Goal: Task Accomplishment & Management: Use online tool/utility

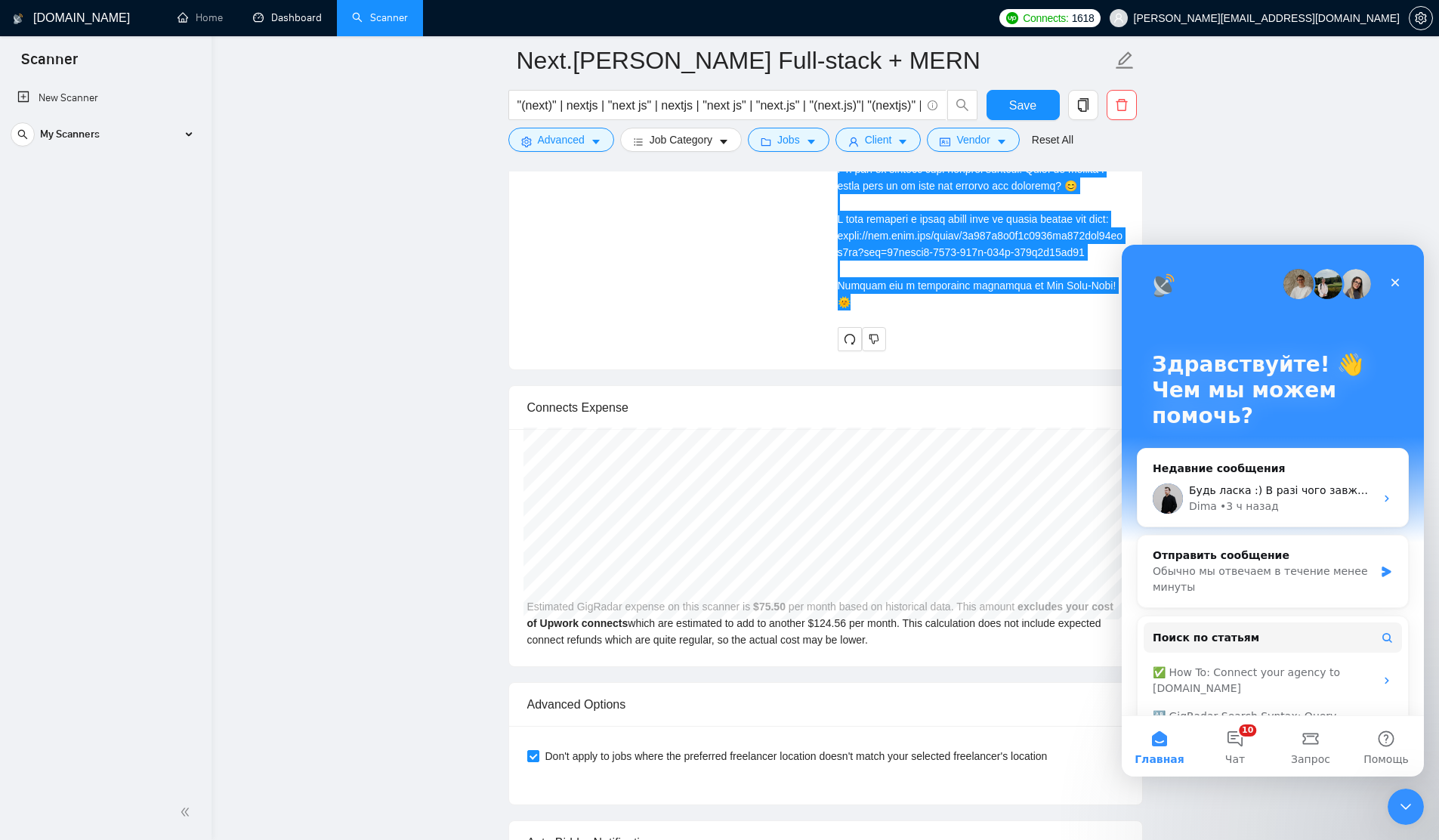
scroll to position [245, 0]
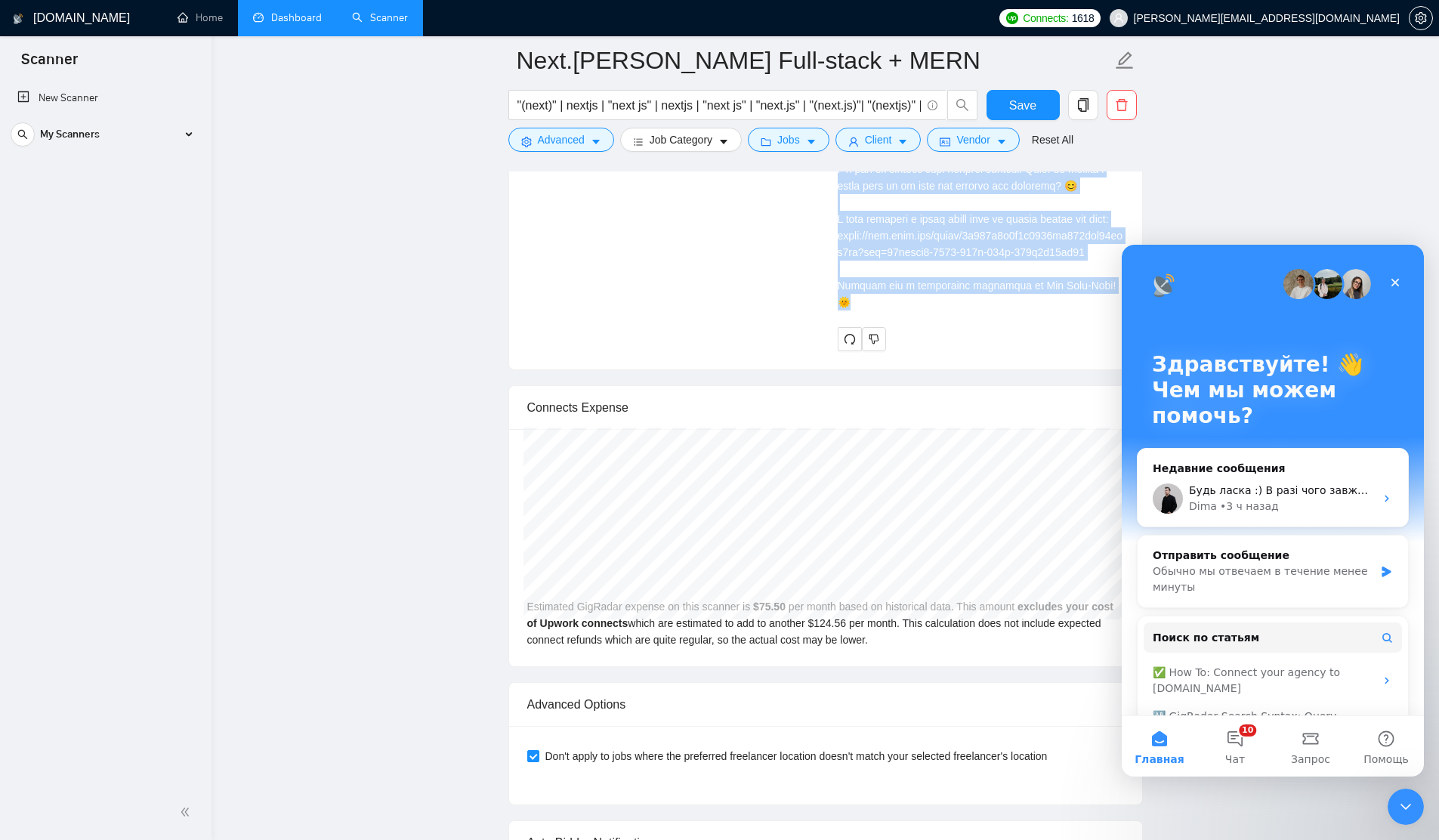
click at [298, 34] on li "Dashboard" at bounding box center [287, 18] width 99 height 37
click at [294, 24] on link "Dashboard" at bounding box center [288, 18] width 68 height 13
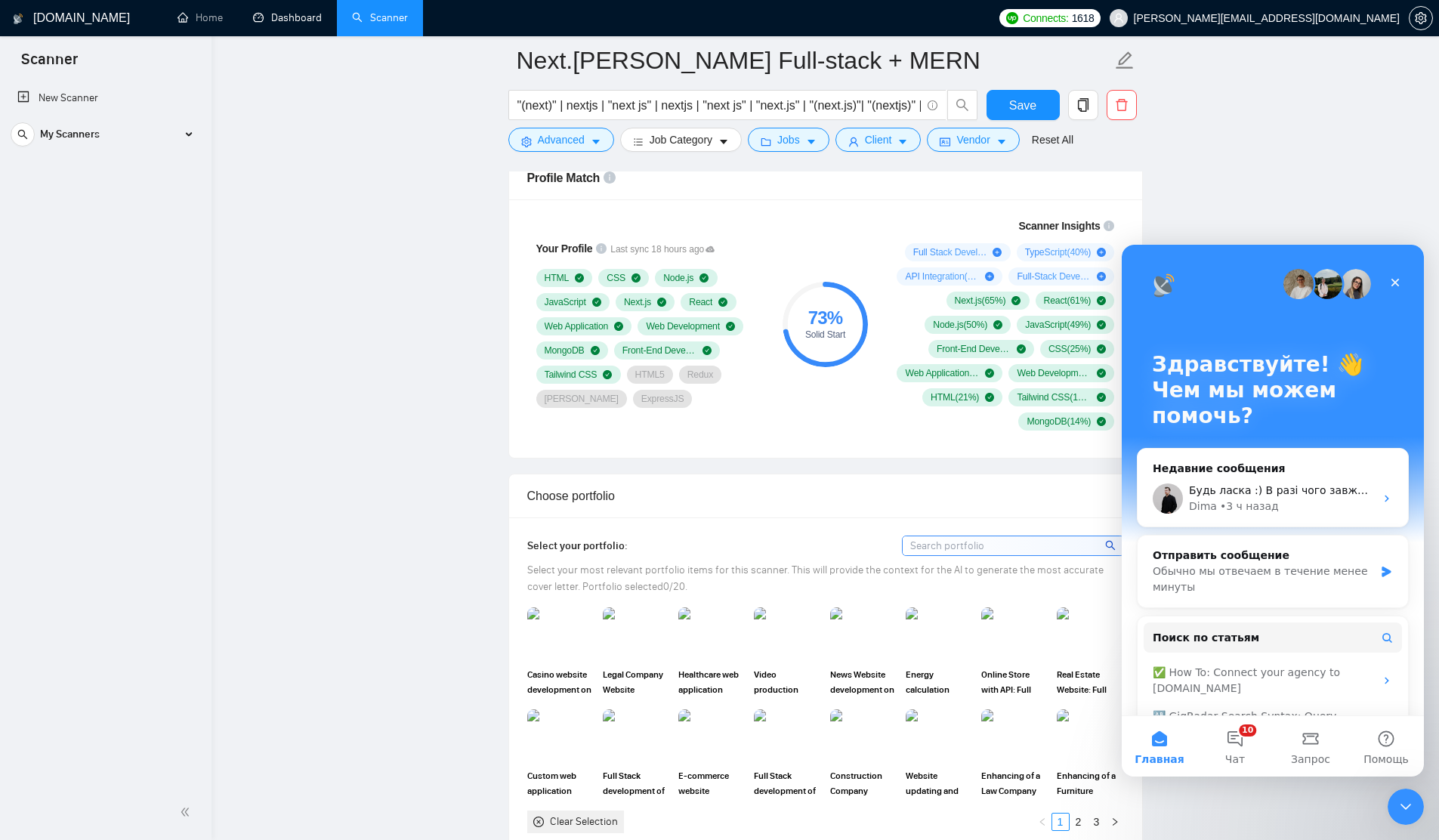
scroll to position [121, 0]
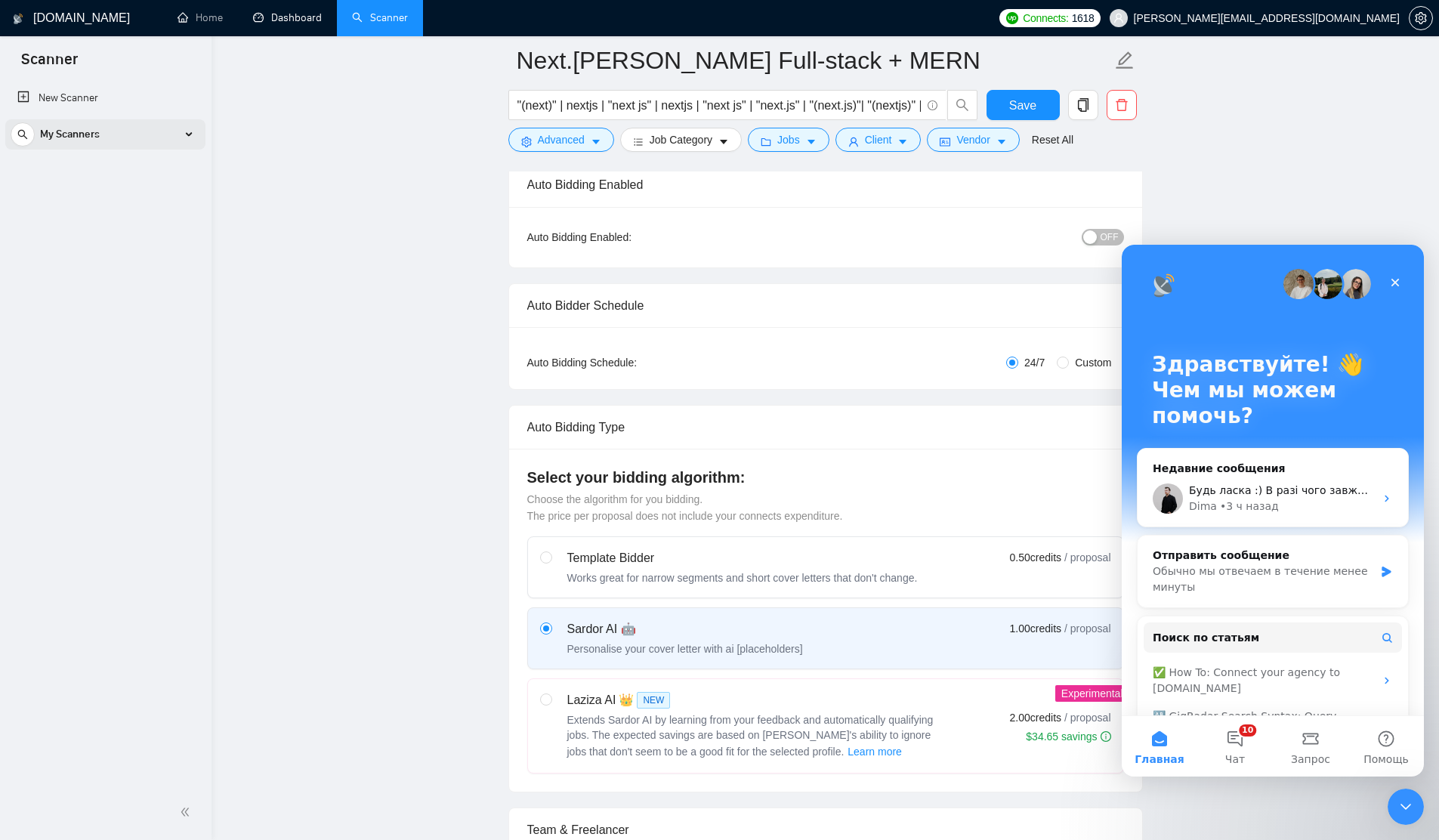
click at [187, 137] on div "My Scanners" at bounding box center [106, 134] width 190 height 30
click at [188, 130] on div "My Scanners" at bounding box center [106, 134] width 190 height 30
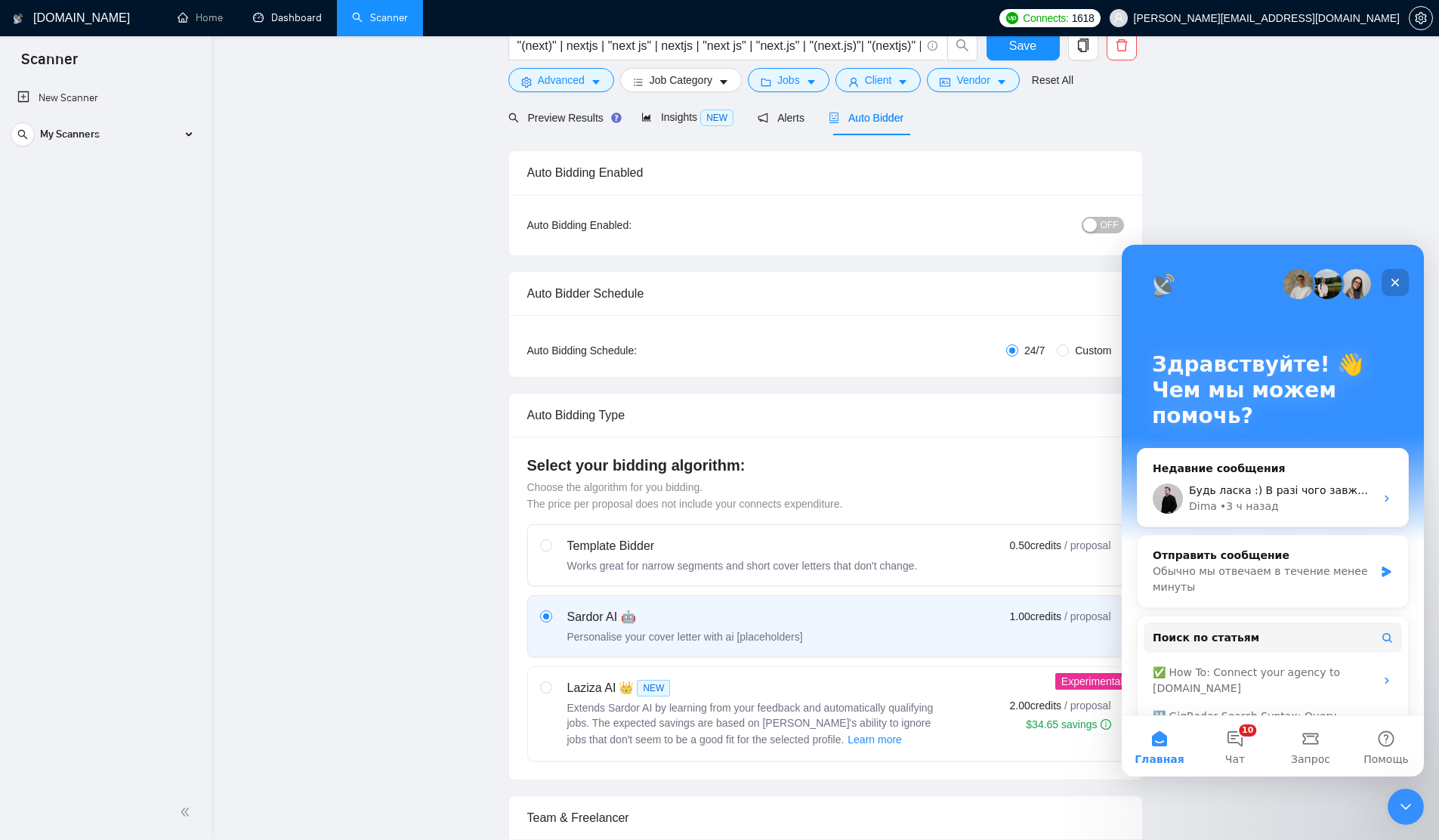
click at [1402, 285] on div "Закрыть" at bounding box center [1395, 282] width 27 height 27
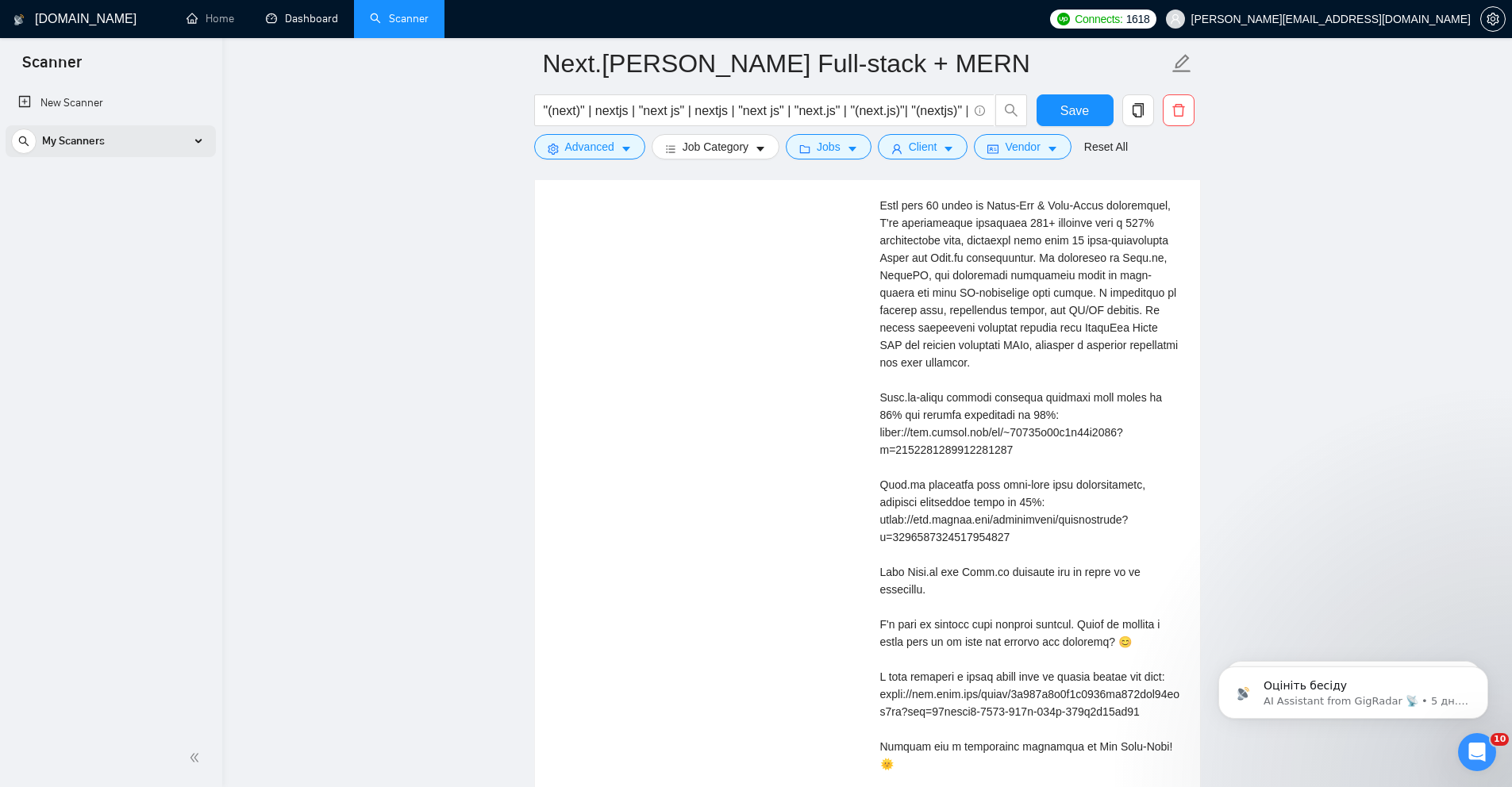
scroll to position [3492, 0]
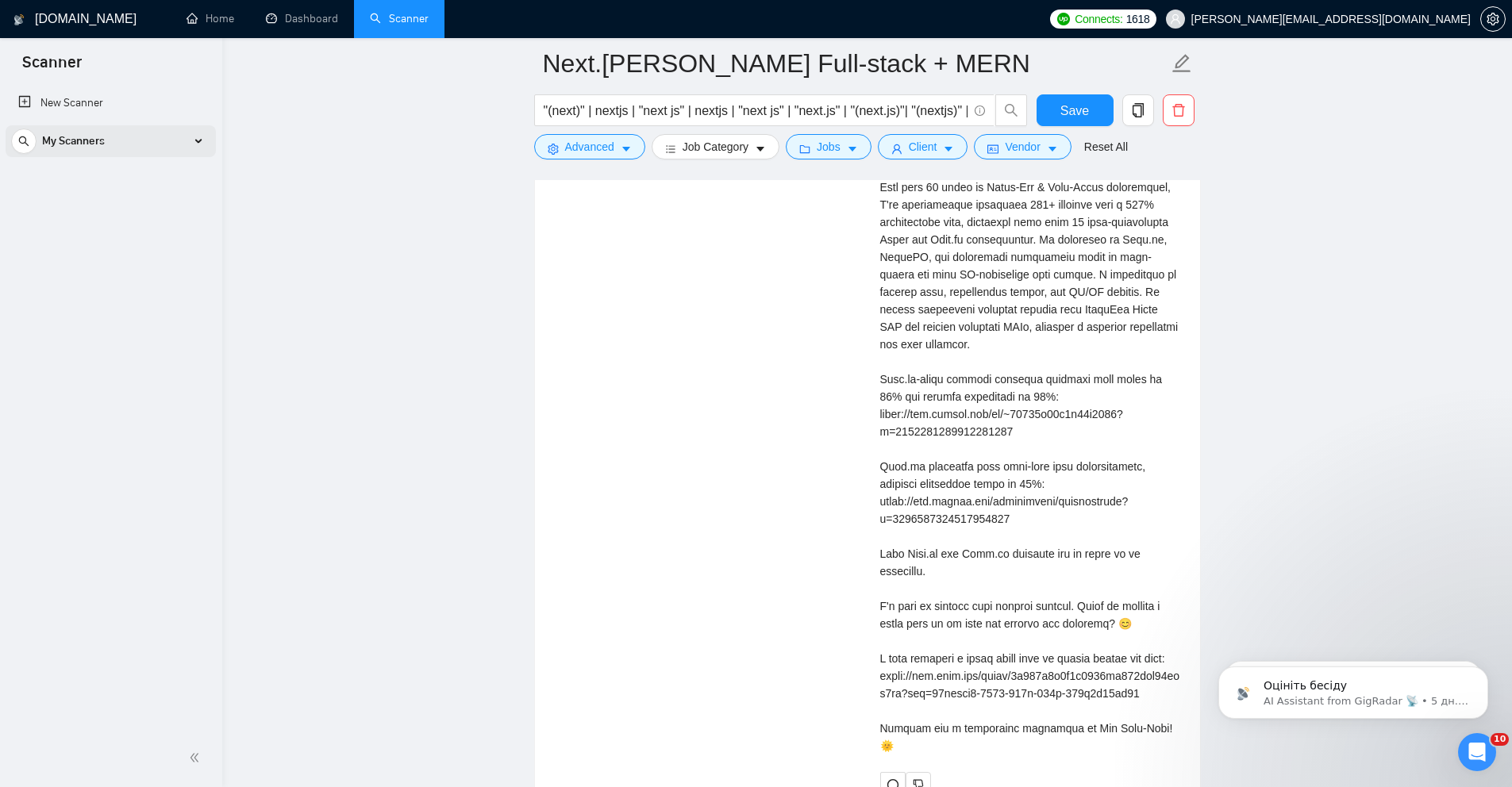
click at [75, 145] on span "My Scanners" at bounding box center [74, 141] width 63 height 32
